Goal: Navigation & Orientation: Find specific page/section

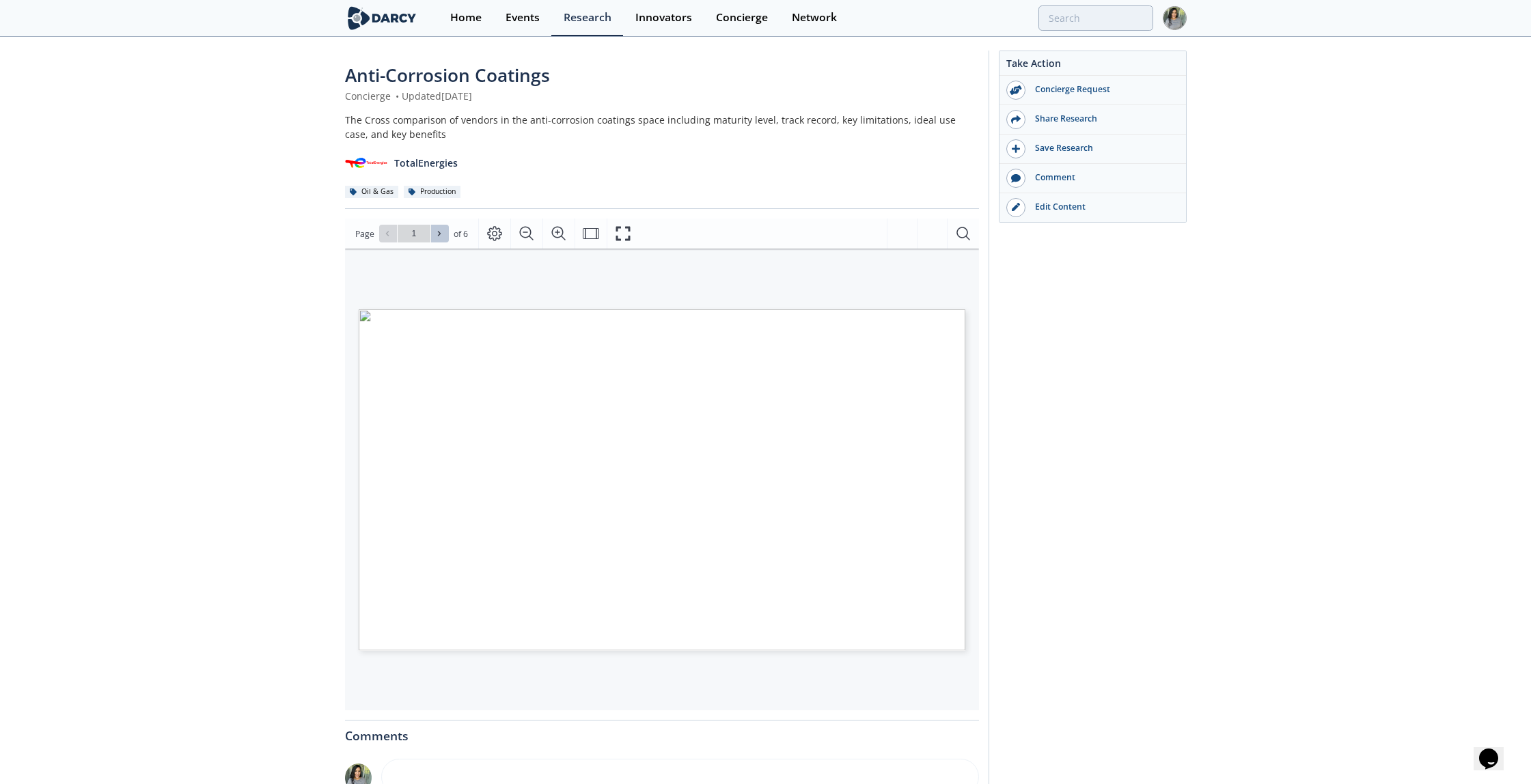
click at [436, 231] on icon at bounding box center [439, 234] width 8 height 8
click at [443, 230] on span at bounding box center [440, 234] width 10 height 10
click at [445, 226] on button at bounding box center [440, 234] width 18 height 18
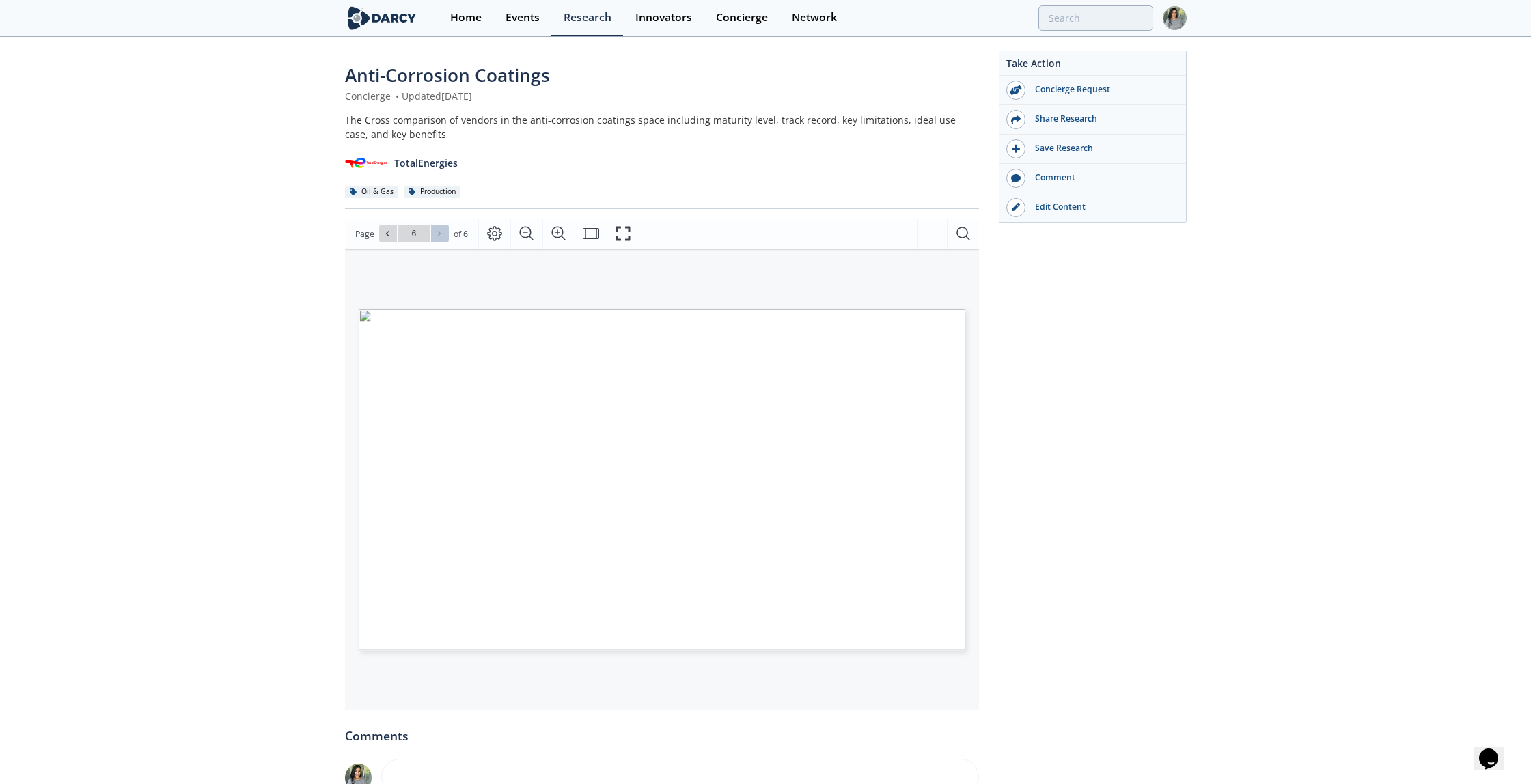
click at [445, 226] on div "Go to Page 6" at bounding box center [413, 234] width 70 height 18
click at [437, 235] on div "Go to Page 6" at bounding box center [413, 234] width 70 height 18
click at [437, 231] on div "Go to Page 6" at bounding box center [413, 234] width 70 height 18
click at [384, 236] on icon at bounding box center [387, 234] width 8 height 8
type input "5"
